Goal: Information Seeking & Learning: Learn about a topic

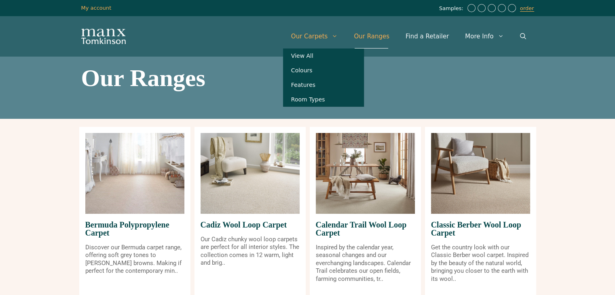
click at [323, 33] on link "Our Carpets" at bounding box center [314, 36] width 63 height 24
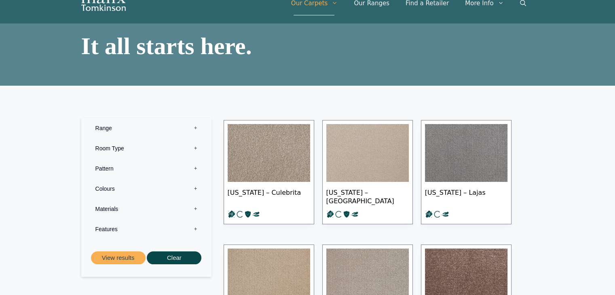
scroll to position [81, 0]
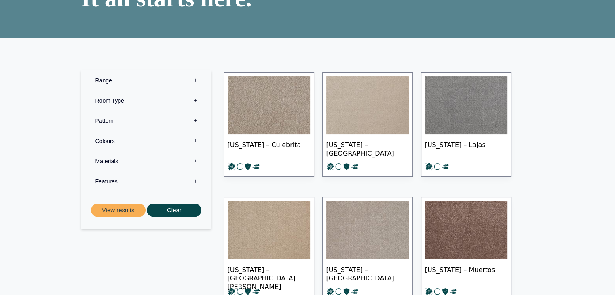
click at [152, 141] on label "Colours 0" at bounding box center [146, 141] width 118 height 20
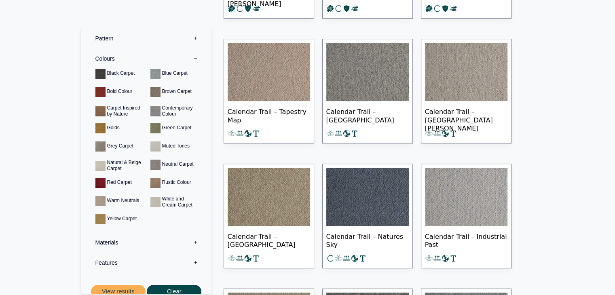
scroll to position [9935, 0]
